Goal: Information Seeking & Learning: Learn about a topic

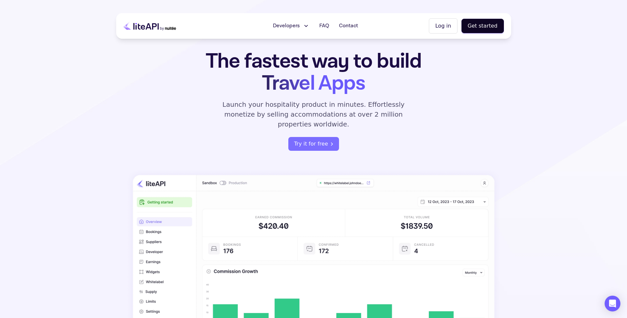
scroll to position [13, 0]
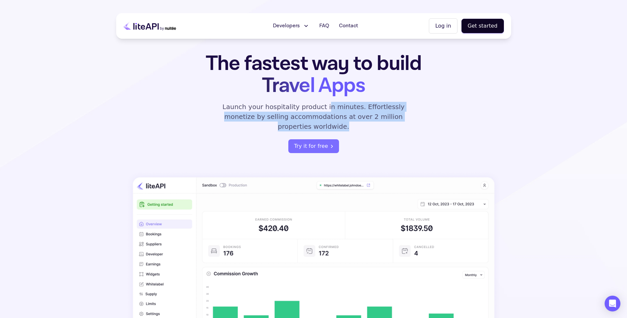
drag, startPoint x: 312, startPoint y: 107, endPoint x: 403, endPoint y: 124, distance: 92.5
click at [402, 124] on div "The fastest way to build Travel Apps Launch your hospitality product in minutes…" at bounding box center [313, 103] width 257 height 101
click at [403, 124] on div "The fastest way to build Travel Apps Launch your hospitality product in minutes…" at bounding box center [313, 103] width 257 height 101
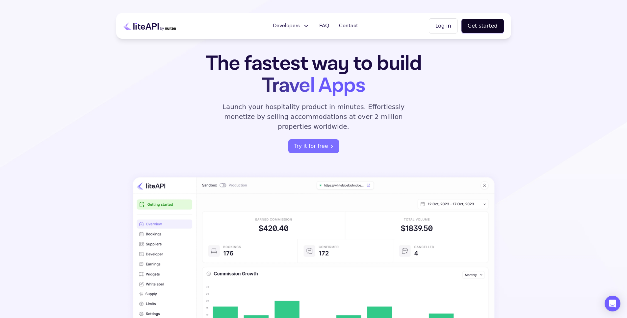
click at [292, 24] on span "Developers" at bounding box center [286, 26] width 27 height 8
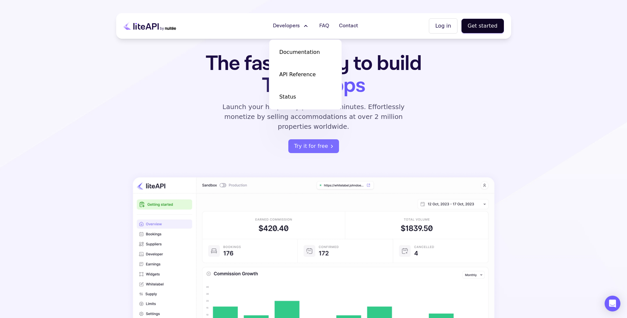
click at [426, 146] on div "The fastest way to build Travel Apps Launch your hospitality product in minutes…" at bounding box center [313, 225] width 395 height 344
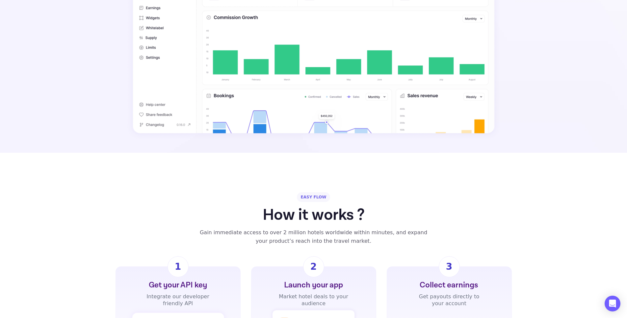
scroll to position [423, 0]
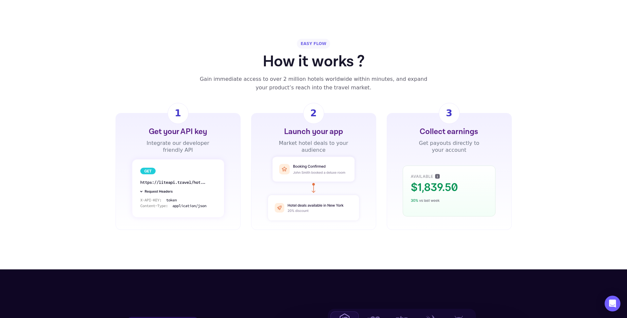
click at [185, 127] on div "Get your API key" at bounding box center [178, 132] width 58 height 11
click at [206, 140] on div "Integrate our developer friendly API" at bounding box center [177, 147] width 71 height 14
click at [173, 140] on div "Integrate our developer friendly API" at bounding box center [177, 147] width 71 height 14
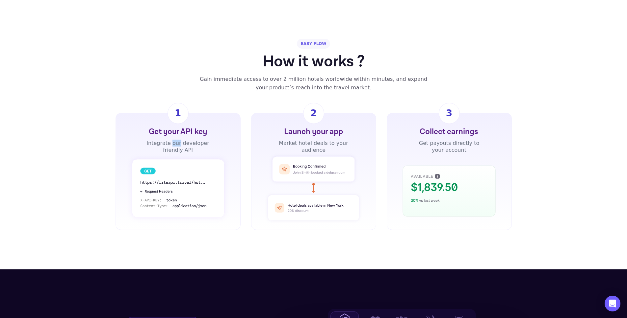
click at [173, 140] on div "Integrate our developer friendly API" at bounding box center [177, 147] width 71 height 14
click at [201, 142] on div "Integrate our developer friendly API" at bounding box center [177, 147] width 71 height 14
click at [201, 143] on div "Integrate our developer friendly API" at bounding box center [177, 147] width 71 height 14
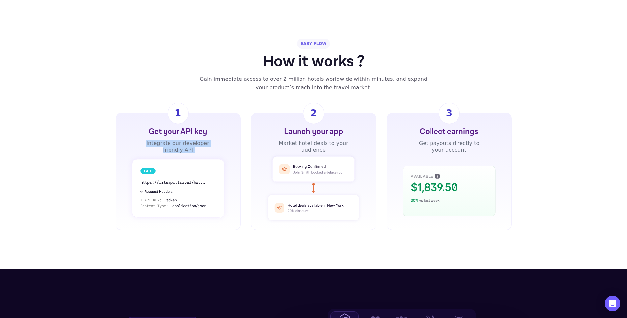
click at [201, 143] on div "Integrate our developer friendly API" at bounding box center [177, 147] width 71 height 14
click at [325, 140] on div "Market hotel deals to your audience" at bounding box center [313, 147] width 71 height 14
click at [326, 127] on div "Launch your app" at bounding box center [313, 132] width 59 height 11
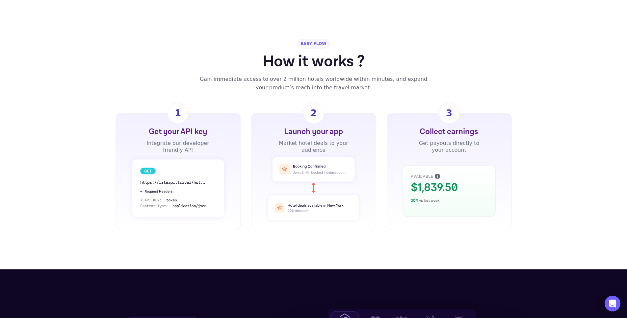
click at [343, 157] on rect at bounding box center [313, 169] width 82 height 25
click at [322, 195] on rect at bounding box center [313, 207] width 91 height 25
click at [327, 204] on icon at bounding box center [316, 205] width 56 height 3
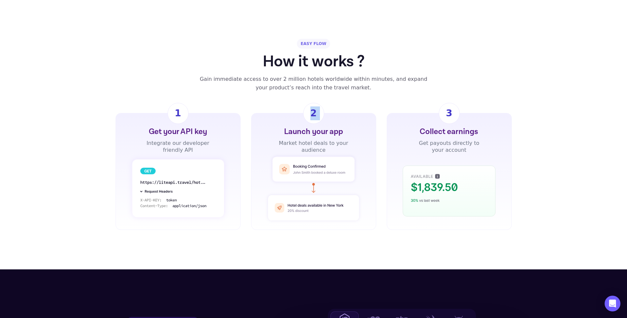
click at [327, 204] on icon at bounding box center [316, 205] width 56 height 3
click at [324, 157] on rect at bounding box center [313, 169] width 82 height 25
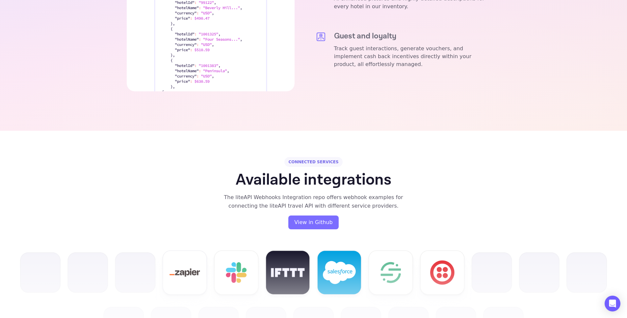
scroll to position [1656, 0]
